Goal: Find specific page/section: Find specific page/section

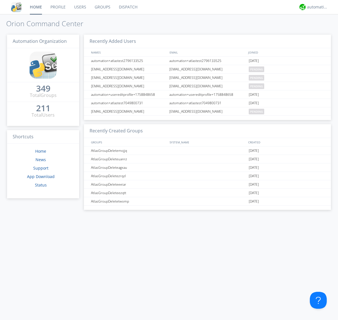
click at [102, 7] on link "Groups" at bounding box center [102, 7] width 24 height 14
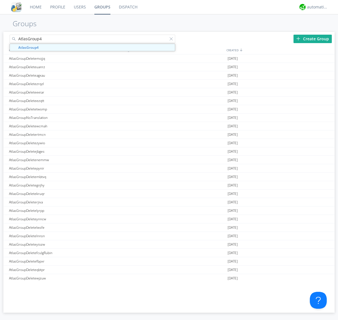
type input "AtlasGroup4"
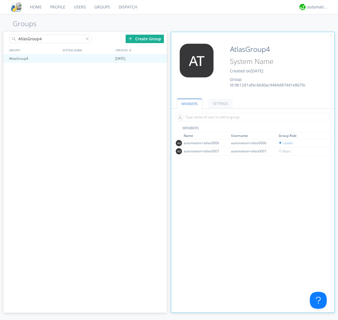
click at [220, 103] on link "SETTINGS" at bounding box center [221, 104] width 24 height 10
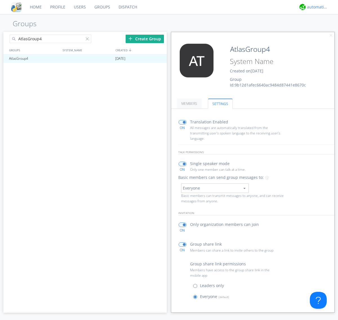
click at [316, 7] on div "automation+atlas" at bounding box center [317, 7] width 21 height 6
